Goal: Information Seeking & Learning: Learn about a topic

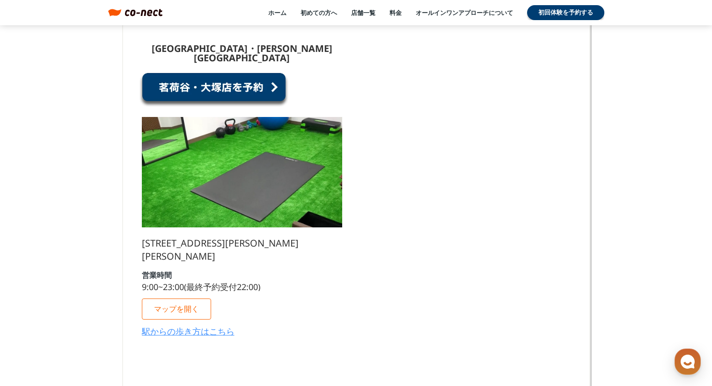
scroll to position [5661, 0]
